Goal: Entertainment & Leisure: Browse casually

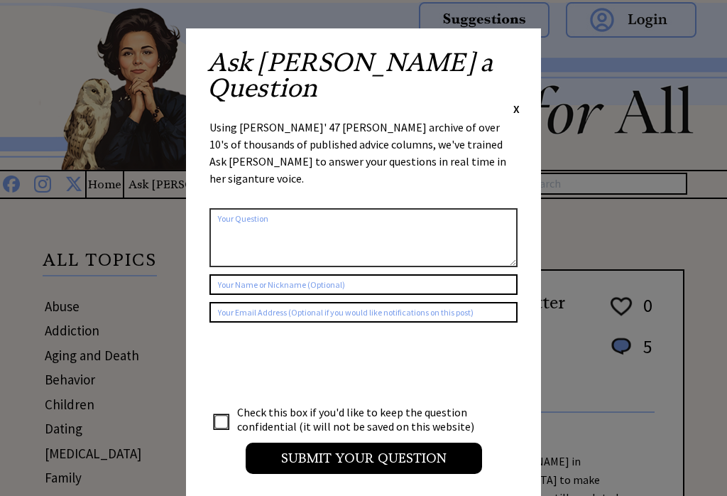
click at [523, 52] on div "Ask Ann a Question X Using Ann Landers' 47 vear archive of over 10's of thousan…" at bounding box center [363, 268] width 355 height 480
click at [526, 53] on div "Ask Ann a Question X Using Ann Landers' 47 vear archive of over 10's of thousan…" at bounding box center [363, 268] width 355 height 480
click at [518, 102] on span "X" at bounding box center [516, 109] width 6 height 14
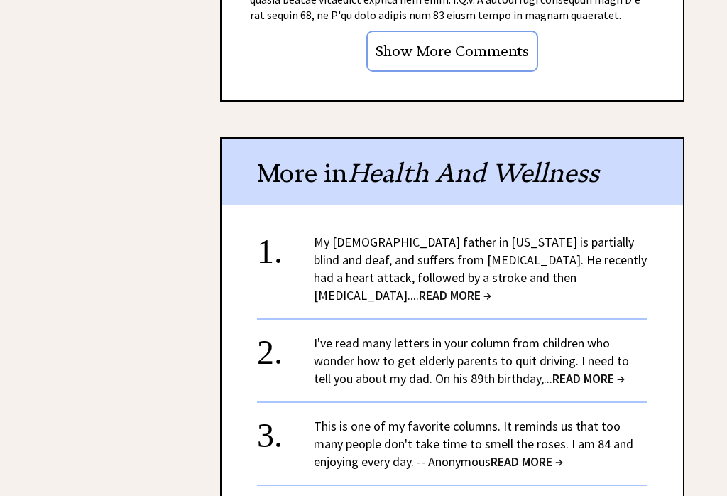
scroll to position [2043, 0]
click at [587, 369] on span "READ MORE →" at bounding box center [589, 377] width 72 height 16
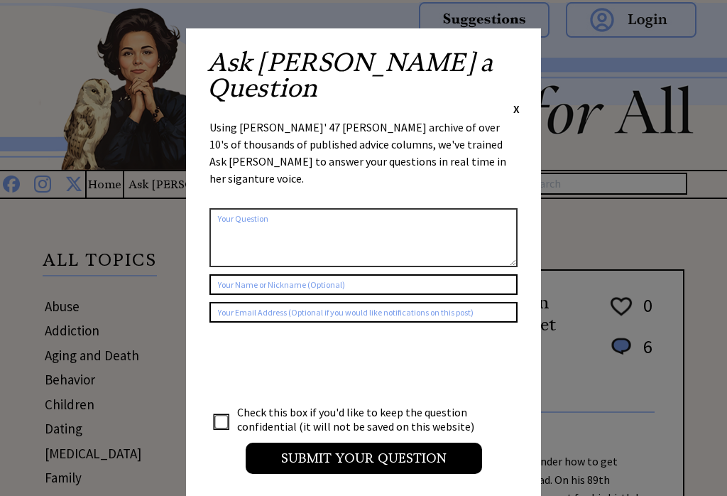
click at [525, 50] on div "Ask [PERSON_NAME] a Question X Using [PERSON_NAME]' 47 [PERSON_NAME] archive of…" at bounding box center [363, 268] width 355 height 480
click at [528, 50] on div "Ask Ann a Question X Using Ann Landers' 47 vear archive of over 10's of thousan…" at bounding box center [363, 268] width 355 height 480
click at [518, 102] on span "X" at bounding box center [516, 109] width 6 height 14
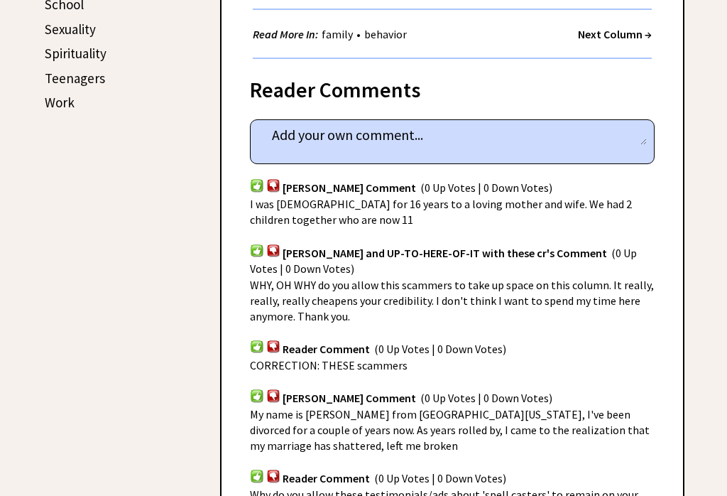
scroll to position [741, 0]
click at [523, 200] on span "I was married for 16 years to a loving mother and wife. We had 2 children toget…" at bounding box center [441, 212] width 382 height 30
click at [510, 202] on span "I was married for 16 years to a loving mother and wife. We had 2 children toget…" at bounding box center [441, 212] width 382 height 30
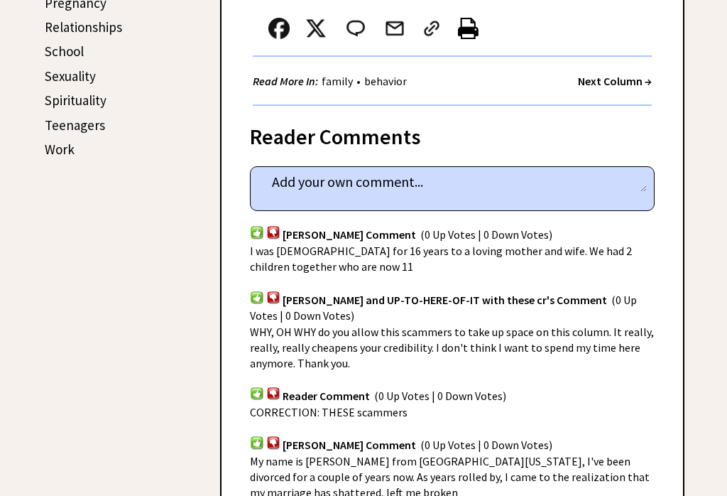
scroll to position [691, 0]
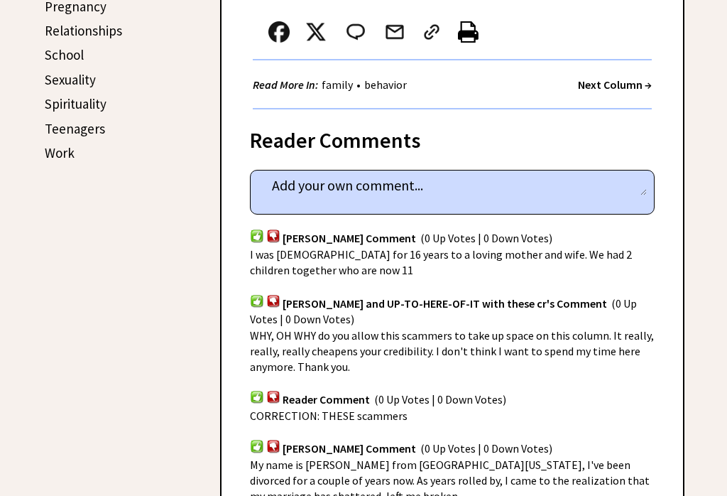
click at [467, 247] on span "I was married for 16 years to a loving mother and wife. We had 2 children toget…" at bounding box center [441, 262] width 382 height 30
click at [263, 229] on img at bounding box center [257, 235] width 14 height 13
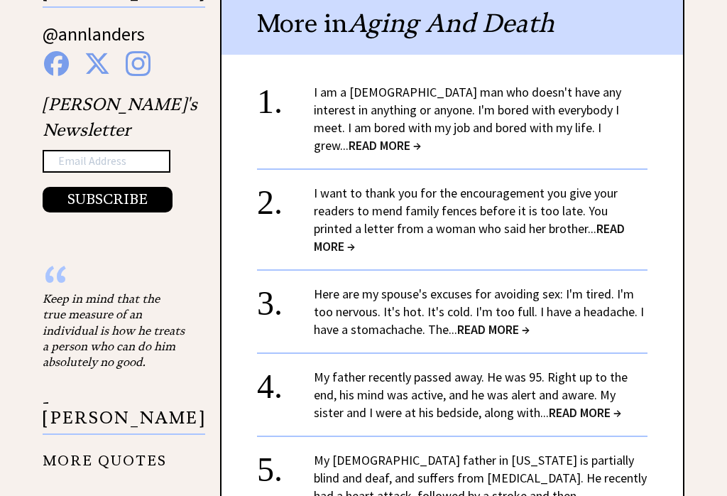
scroll to position [1417, 0]
click at [516, 292] on link "Here are my spouse's excuses for avoiding sex: I'm tired. I'm too nervous. It's…" at bounding box center [479, 311] width 330 height 52
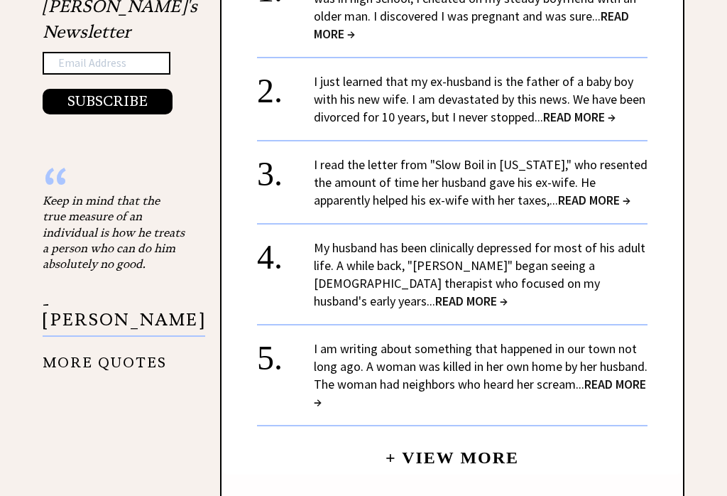
scroll to position [1515, 0]
click at [521, 340] on link "I am writing about something that happened in our town not long ago. A woman wa…" at bounding box center [481, 375] width 334 height 70
